Goal: Information Seeking & Learning: Learn about a topic

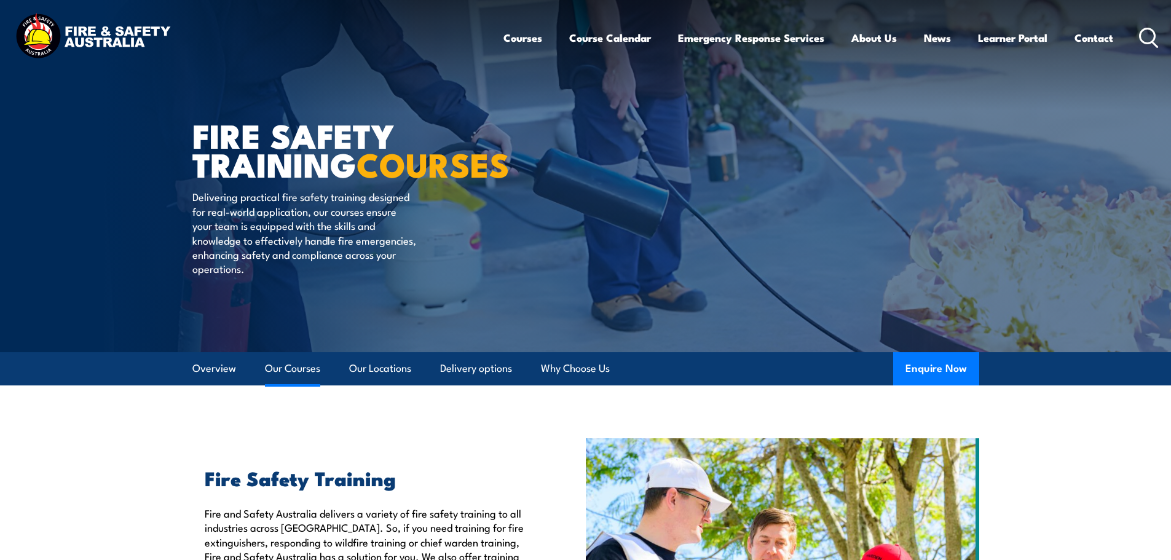
click at [284, 361] on link "Our Courses" at bounding box center [292, 368] width 55 height 33
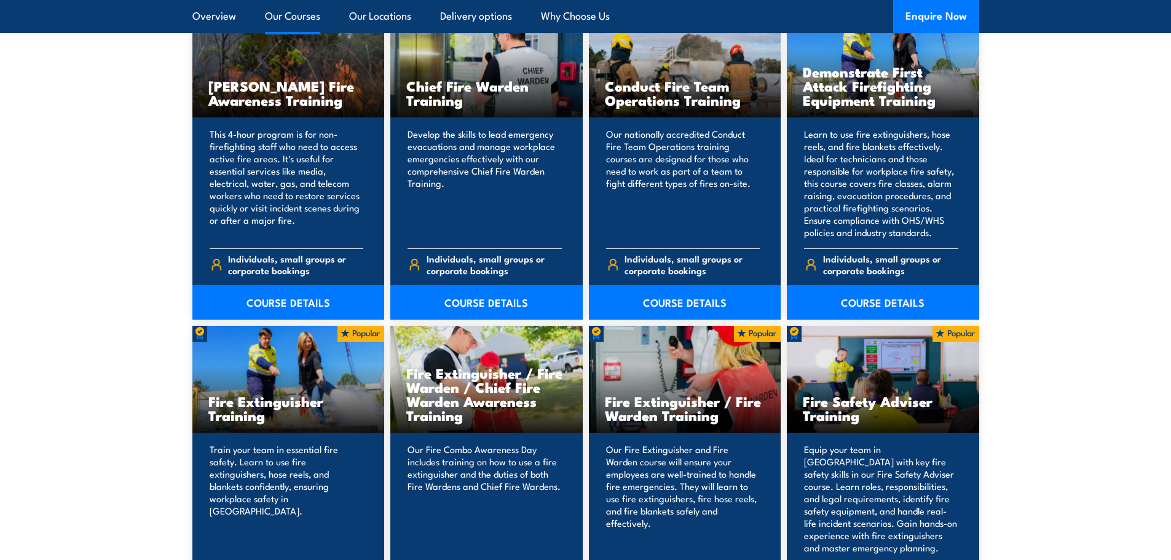
scroll to position [1138, 0]
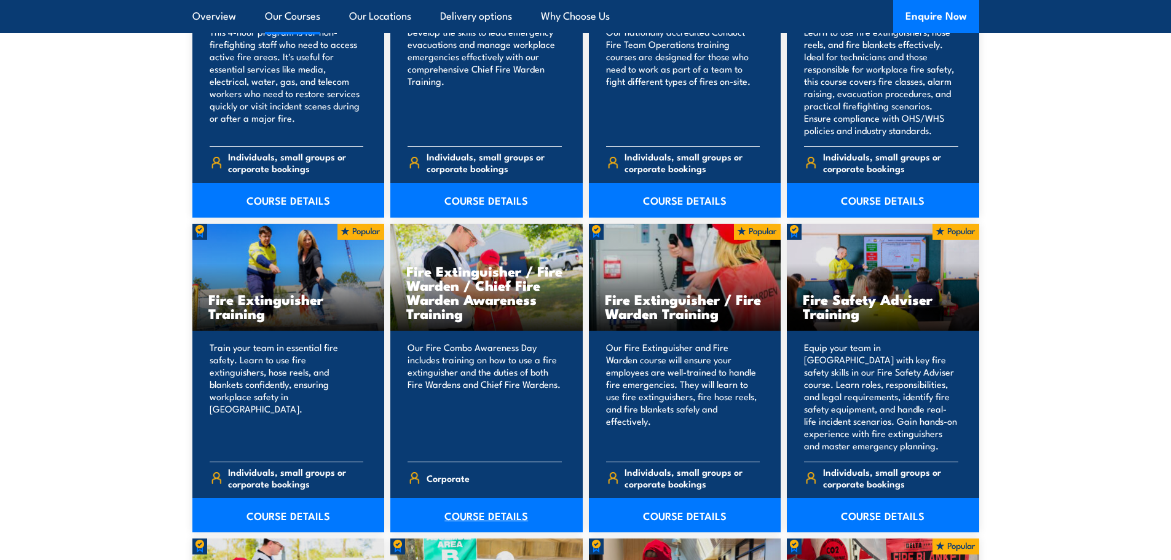
click at [508, 513] on link "COURSE DETAILS" at bounding box center [486, 515] width 192 height 34
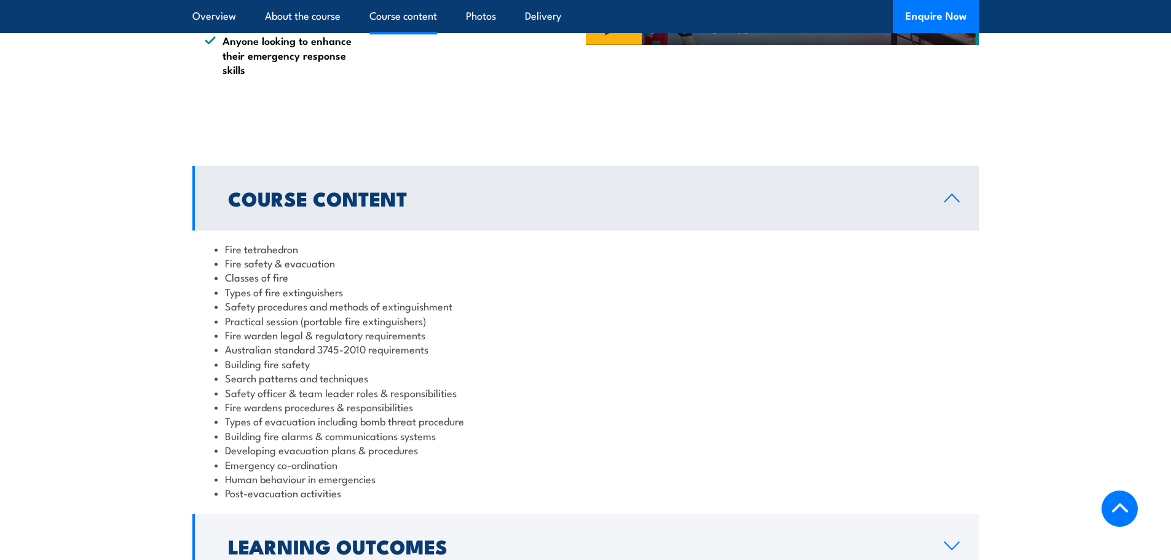
scroll to position [1025, 0]
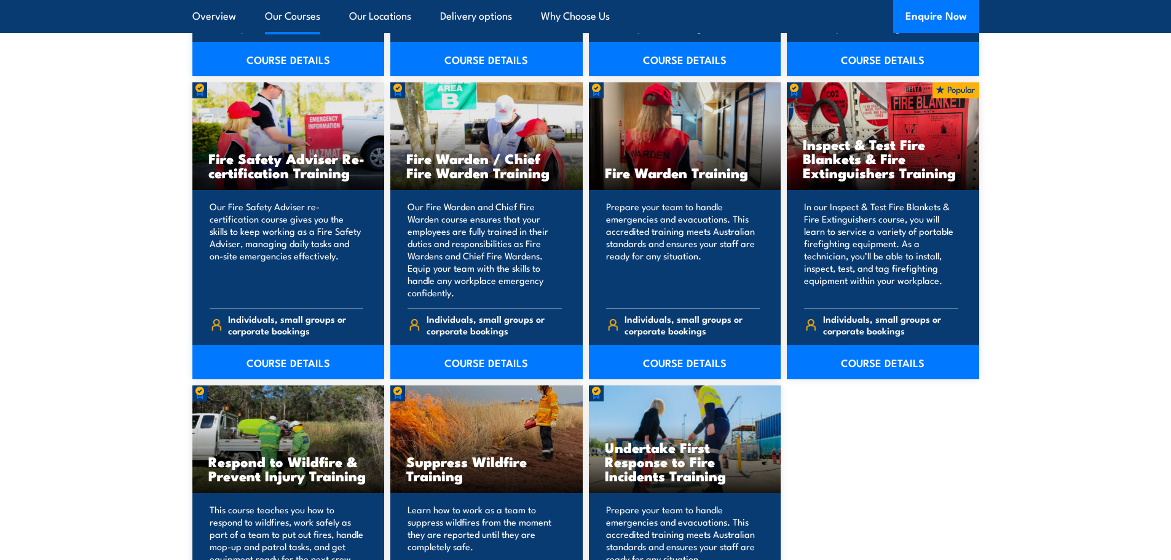
scroll to position [1624, 0]
